Goal: Task Accomplishment & Management: Complete application form

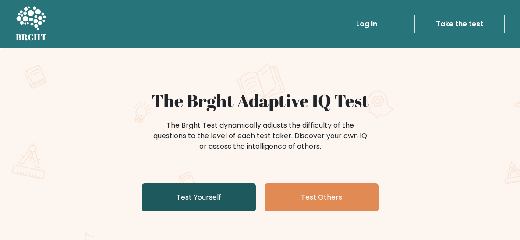
click at [217, 199] on link "Test Yourself" at bounding box center [199, 197] width 114 height 28
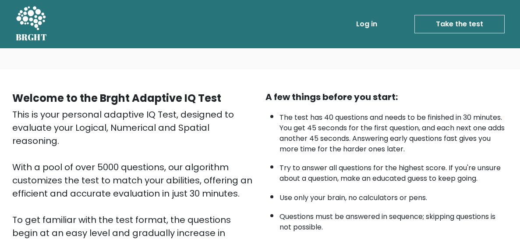
scroll to position [174, 0]
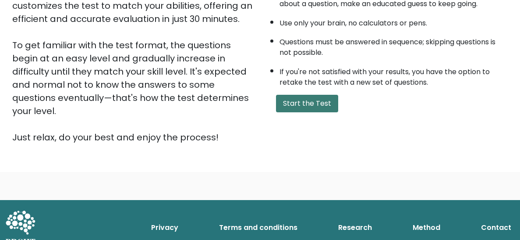
click at [301, 107] on button "Start the Test" at bounding box center [307, 104] width 62 height 18
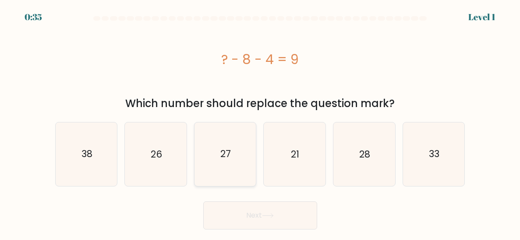
click at [213, 159] on icon "27" at bounding box center [225, 154] width 62 height 62
click at [260, 122] on input "c. 27" at bounding box center [260, 121] width 0 height 2
radio input "true"
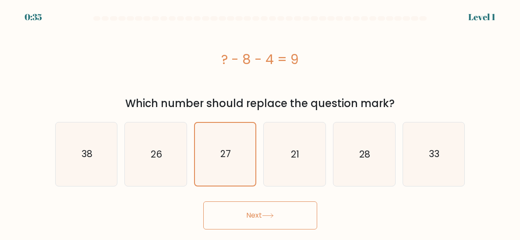
click at [253, 216] on button "Next" at bounding box center [260, 215] width 114 height 28
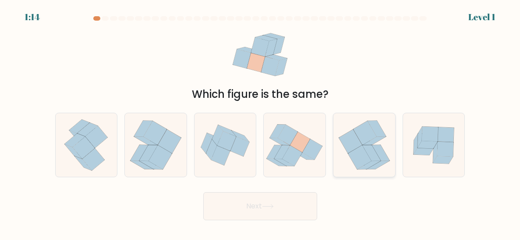
click at [349, 141] on icon at bounding box center [349, 141] width 23 height 24
click at [261, 122] on input "e." at bounding box center [260, 121] width 0 height 2
radio input "true"
click at [277, 210] on button "Next" at bounding box center [260, 206] width 114 height 28
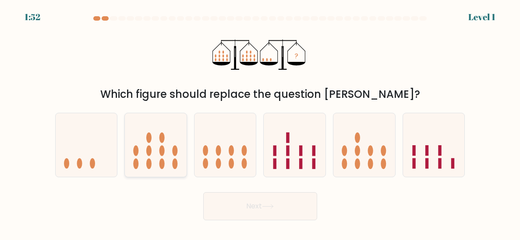
click at [183, 145] on icon at bounding box center [156, 144] width 62 height 51
click at [260, 122] on input "b." at bounding box center [260, 121] width 0 height 2
radio input "true"
click at [240, 218] on button "Next" at bounding box center [260, 206] width 114 height 28
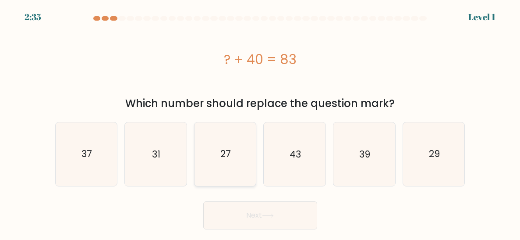
click at [229, 139] on icon "27" at bounding box center [225, 154] width 62 height 62
click at [260, 122] on input "c. 27" at bounding box center [260, 121] width 0 height 2
radio input "true"
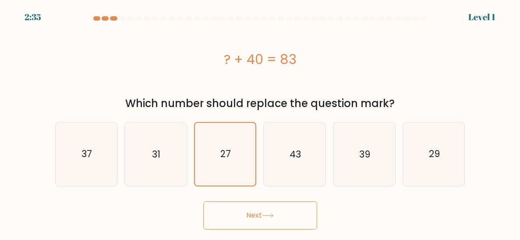
click at [277, 231] on body "2:35 Level 1 a." at bounding box center [260, 120] width 520 height 240
click at [283, 220] on button "Next" at bounding box center [260, 215] width 114 height 28
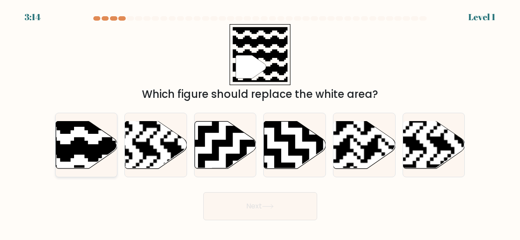
click at [76, 142] on icon at bounding box center [105, 119] width 112 height 112
click at [260, 122] on input "a." at bounding box center [260, 121] width 0 height 2
radio input "true"
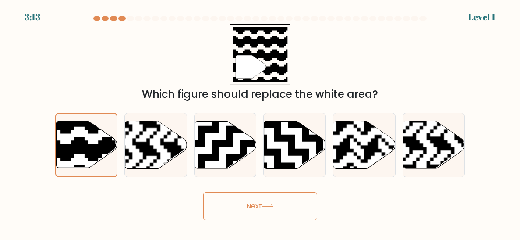
click at [312, 209] on button "Next" at bounding box center [260, 206] width 114 height 28
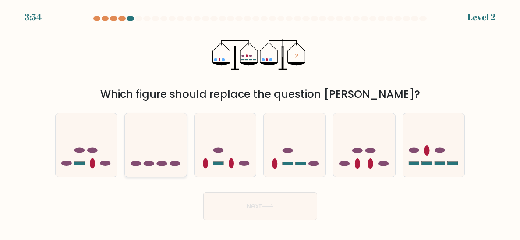
click at [151, 151] on icon at bounding box center [156, 144] width 62 height 51
click at [260, 122] on input "b." at bounding box center [260, 121] width 0 height 2
radio input "true"
click at [257, 219] on button "Next" at bounding box center [260, 206] width 114 height 28
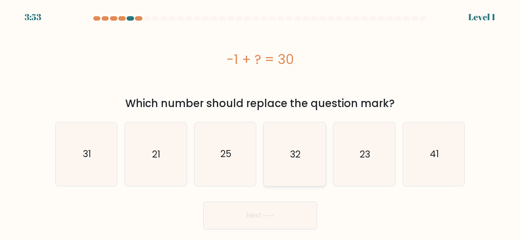
click at [276, 153] on icon "32" at bounding box center [295, 154] width 62 height 62
click at [261, 122] on input "d. 32" at bounding box center [260, 121] width 0 height 2
radio input "true"
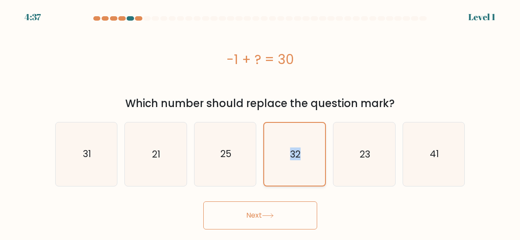
click at [275, 154] on icon "32" at bounding box center [294, 153] width 61 height 61
click at [261, 122] on input "d. 32" at bounding box center [260, 121] width 0 height 2
click at [244, 203] on button "Next" at bounding box center [260, 215] width 114 height 28
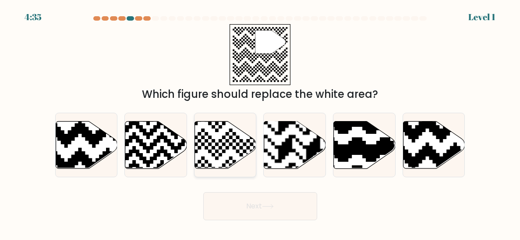
click at [236, 153] on icon at bounding box center [225, 144] width 62 height 47
click at [260, 122] on input "c." at bounding box center [260, 121] width 0 height 2
radio input "true"
click at [257, 213] on button "Next" at bounding box center [260, 206] width 114 height 28
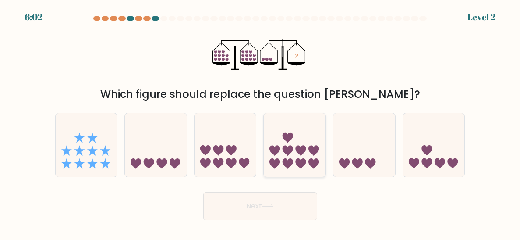
click at [290, 165] on icon at bounding box center [287, 163] width 11 height 11
click at [261, 122] on input "d." at bounding box center [260, 121] width 0 height 2
radio input "true"
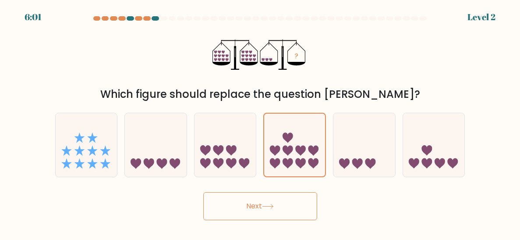
click at [290, 194] on button "Next" at bounding box center [260, 206] width 114 height 28
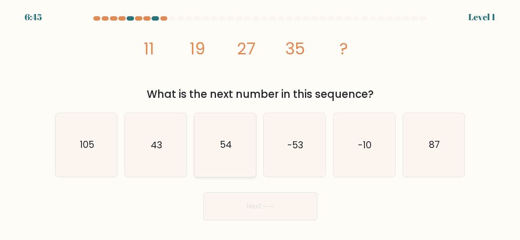
click at [220, 119] on icon "54" at bounding box center [225, 145] width 62 height 62
click at [260, 120] on input "c. 54" at bounding box center [260, 121] width 0 height 2
radio input "true"
click at [257, 204] on button "Next" at bounding box center [260, 206] width 114 height 28
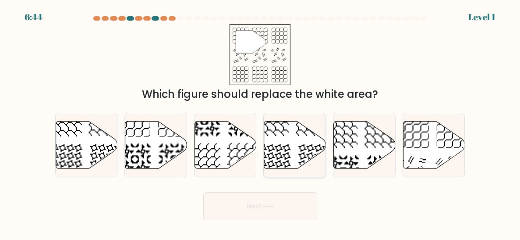
click at [309, 156] on icon at bounding box center [295, 144] width 62 height 47
click at [261, 122] on input "d." at bounding box center [260, 121] width 0 height 2
radio input "true"
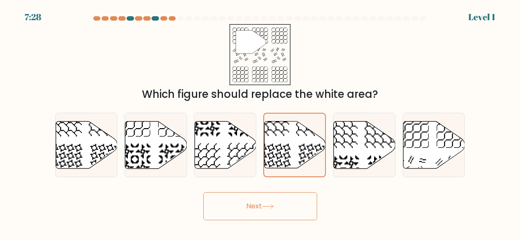
click at [287, 239] on body "7:28 Level 1" at bounding box center [260, 120] width 520 height 240
click at [297, 217] on button "Next" at bounding box center [260, 206] width 114 height 28
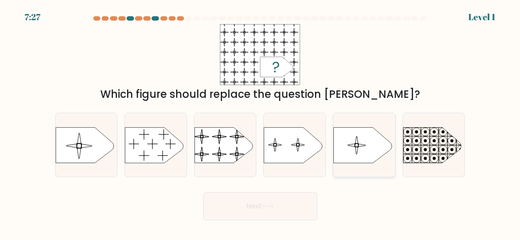
click at [340, 159] on icon at bounding box center [363, 144] width 58 height 35
click at [261, 122] on input "e." at bounding box center [260, 121] width 0 height 2
radio input "true"
click at [306, 202] on button "Next" at bounding box center [260, 206] width 114 height 28
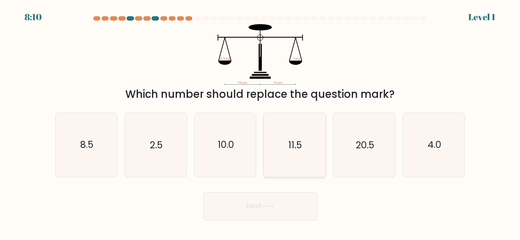
click at [300, 163] on icon "11.5" at bounding box center [295, 145] width 62 height 62
click at [261, 122] on input "d. 11.5" at bounding box center [260, 121] width 0 height 2
radio input "true"
click at [289, 197] on button "Next" at bounding box center [260, 206] width 114 height 28
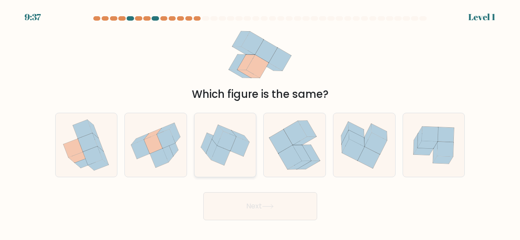
click at [199, 127] on icon at bounding box center [225, 145] width 62 height 52
click at [260, 122] on input "c." at bounding box center [260, 121] width 0 height 2
radio input "true"
click at [245, 205] on button "Next" at bounding box center [260, 206] width 114 height 28
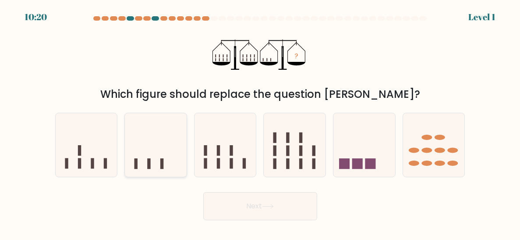
click at [171, 147] on icon at bounding box center [156, 144] width 62 height 51
click at [260, 122] on input "b." at bounding box center [260, 121] width 0 height 2
radio input "true"
click at [236, 203] on button "Next" at bounding box center [260, 206] width 114 height 28
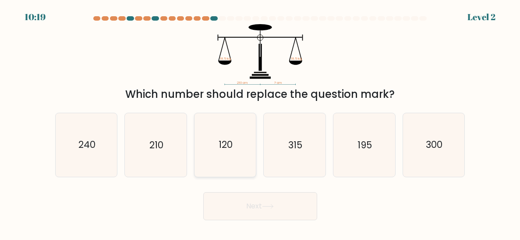
click at [240, 144] on icon "120" at bounding box center [225, 145] width 62 height 62
click at [260, 122] on input "c. 120" at bounding box center [260, 121] width 0 height 2
radio input "true"
click at [263, 200] on button "Next" at bounding box center [260, 206] width 114 height 28
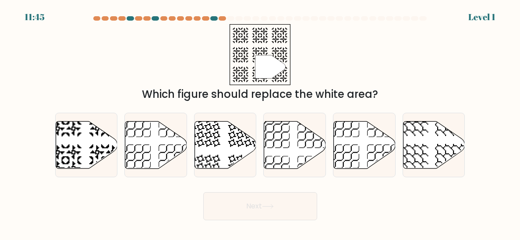
click at [212, 18] on div at bounding box center [213, 18] width 7 height 4
click at [224, 134] on icon at bounding box center [225, 144] width 62 height 47
click at [260, 122] on input "c." at bounding box center [260, 121] width 0 height 2
radio input "true"
click at [241, 203] on button "Next" at bounding box center [260, 206] width 114 height 28
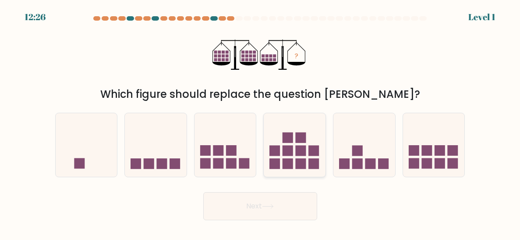
click at [277, 144] on icon at bounding box center [295, 144] width 62 height 51
click at [261, 122] on input "d." at bounding box center [260, 121] width 0 height 2
radio input "true"
click at [229, 157] on icon at bounding box center [225, 144] width 62 height 51
click at [260, 122] on input "c." at bounding box center [260, 121] width 0 height 2
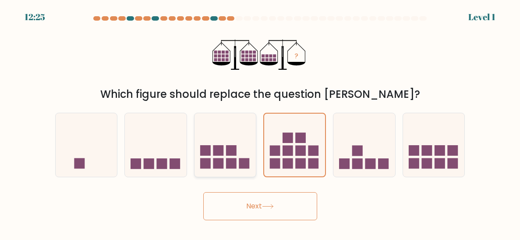
radio input "true"
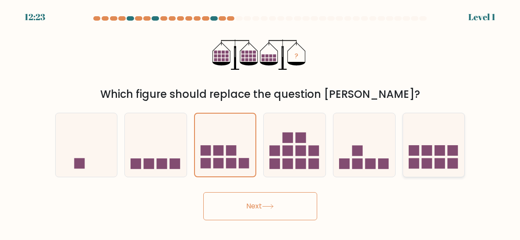
click at [427, 145] on icon at bounding box center [434, 144] width 62 height 51
click at [261, 122] on input "f." at bounding box center [260, 121] width 0 height 2
radio input "true"
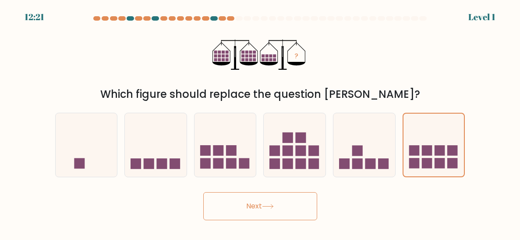
click at [280, 207] on button "Next" at bounding box center [260, 206] width 114 height 28
